Goal: Check status: Check status

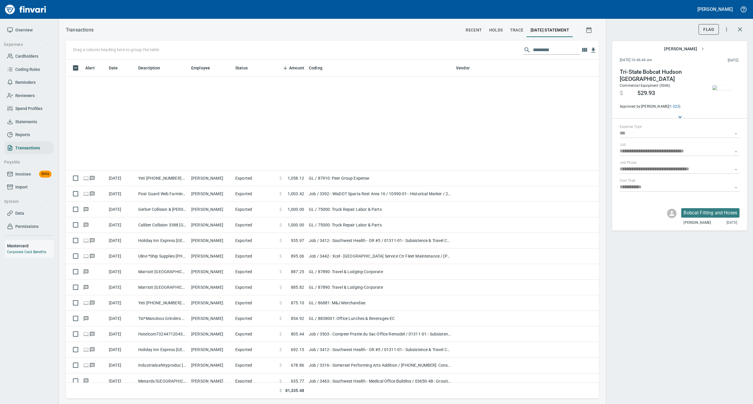
scroll to position [334, 522]
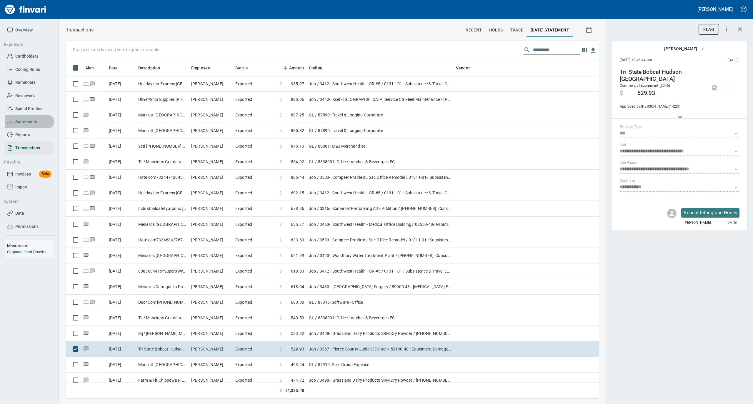
click at [27, 119] on span "Statements" at bounding box center [26, 121] width 22 height 7
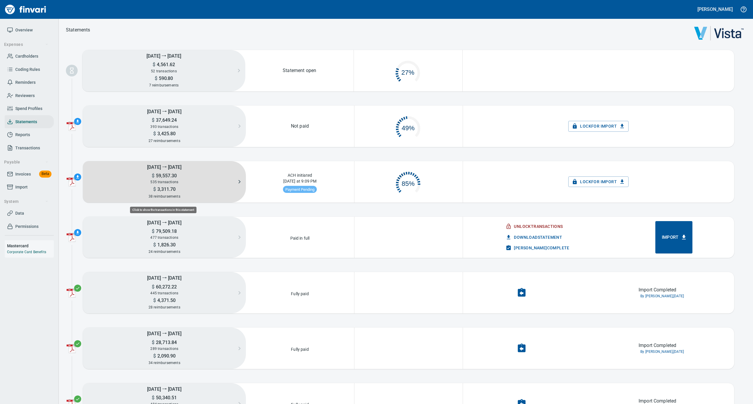
scroll to position [26, 102]
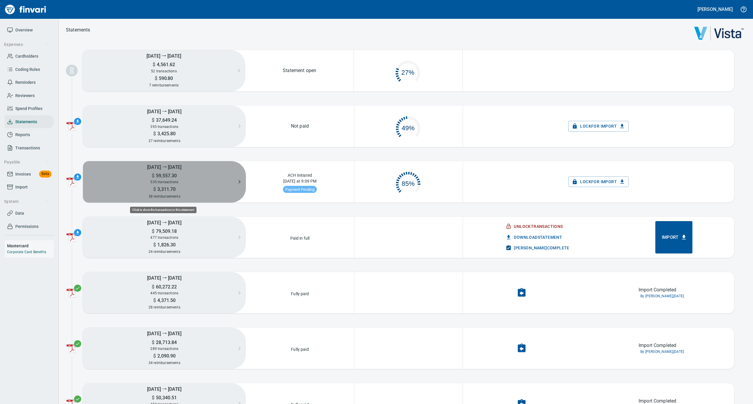
click at [158, 183] on span "535 transactions" at bounding box center [164, 182] width 28 height 4
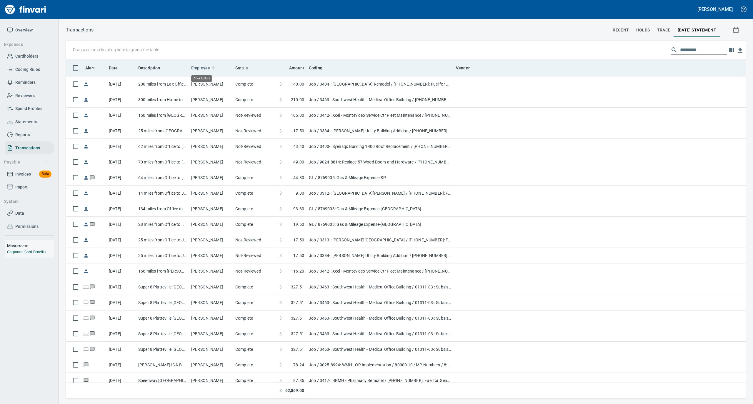
click at [214, 67] on icon at bounding box center [213, 67] width 5 height 5
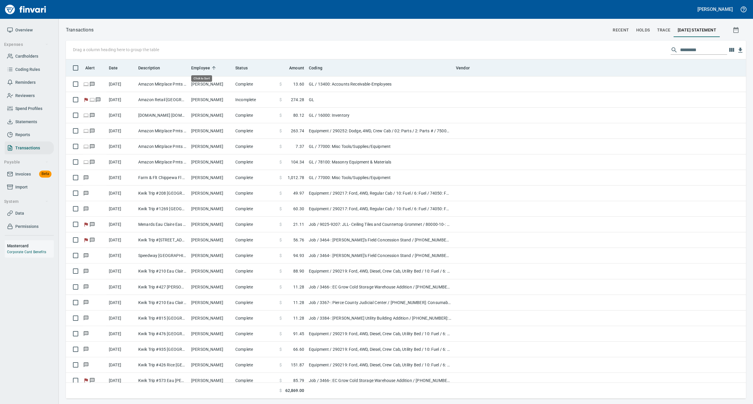
click at [214, 67] on icon at bounding box center [213, 67] width 5 height 5
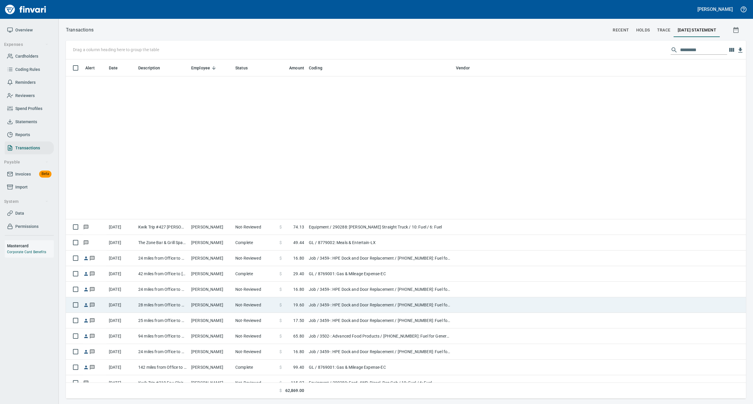
scroll to position [4081, 0]
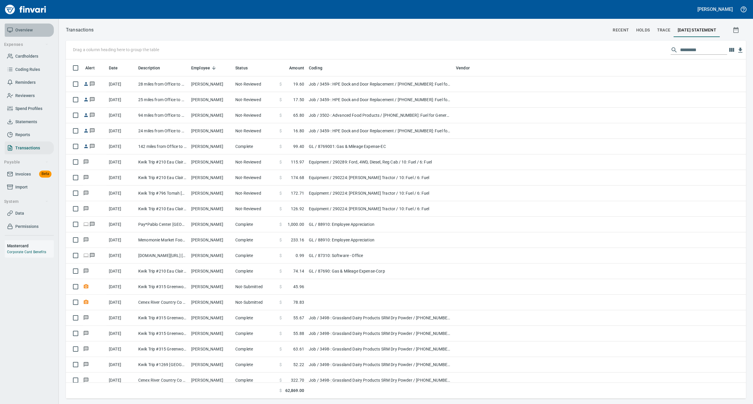
click at [26, 32] on span "Overview" at bounding box center [23, 29] width 17 height 7
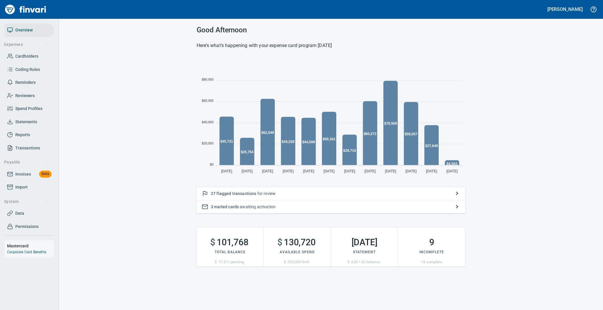
scroll to position [117, 262]
